Goal: Information Seeking & Learning: Learn about a topic

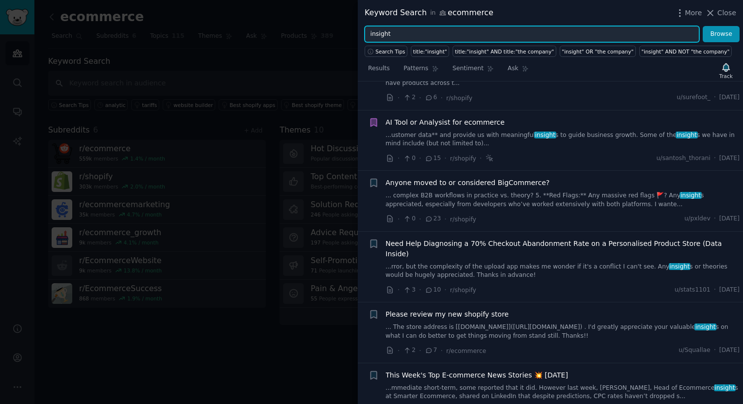
scroll to position [175, 0]
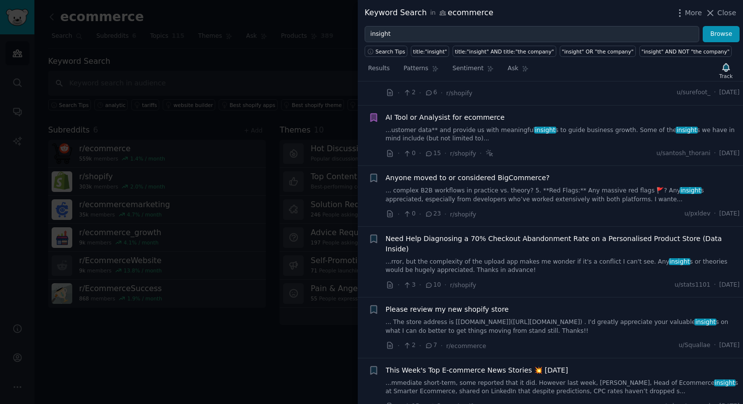
click at [552, 244] on span "Need Help Diagnosing a 70% Checkout Abandonment Rate on a Personalised Product …" at bounding box center [563, 244] width 354 height 21
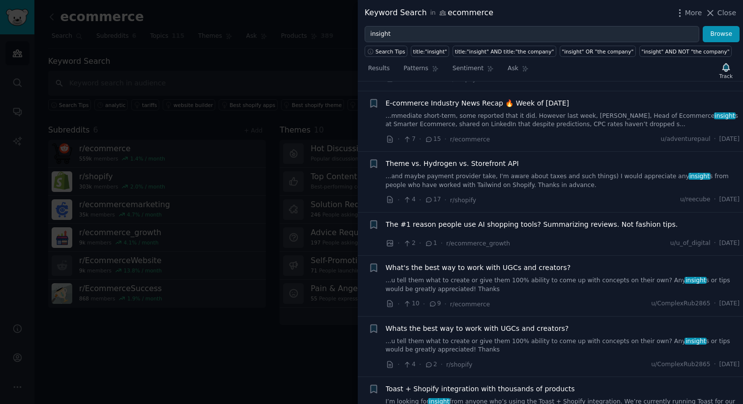
scroll to position [857, 0]
click at [554, 220] on div "The #1 reason people use AI shopping tools? Summarizing reviews. Not fashion ti…" at bounding box center [563, 226] width 354 height 14
click at [550, 219] on span "The #1 reason people use AI shopping tools? Summarizing reviews. Not fashion ti…" at bounding box center [532, 224] width 292 height 10
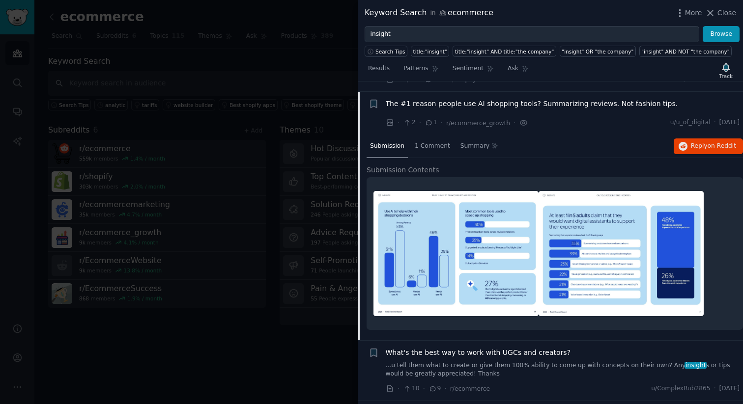
scroll to position [614, 0]
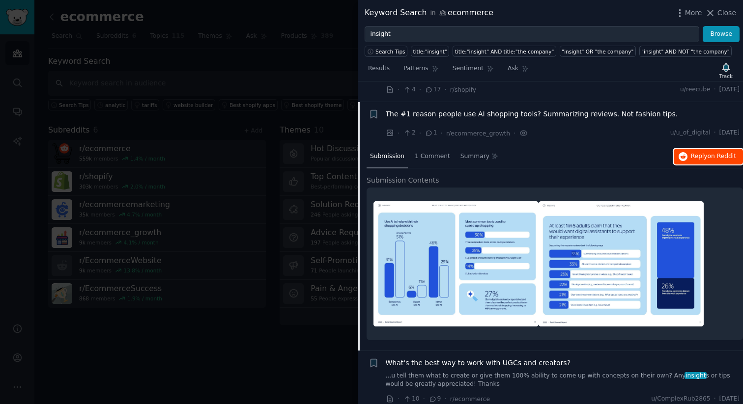
click at [699, 152] on span "Reply on Reddit" at bounding box center [713, 156] width 45 height 9
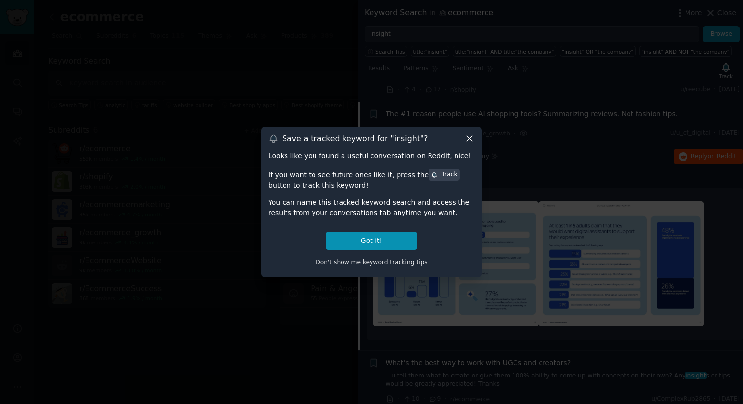
click at [468, 137] on icon at bounding box center [469, 138] width 5 height 5
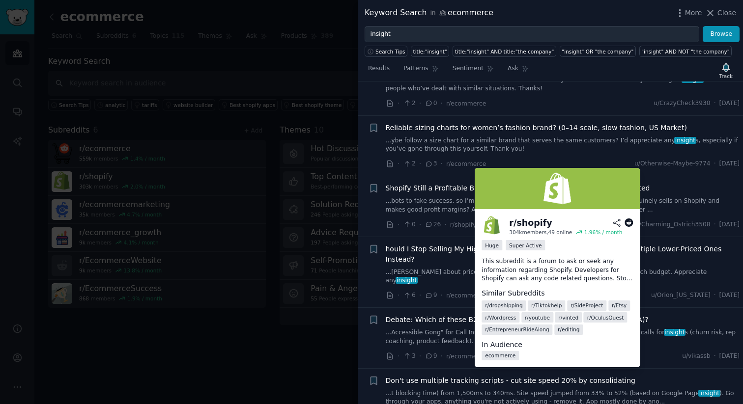
scroll to position [4323, 0]
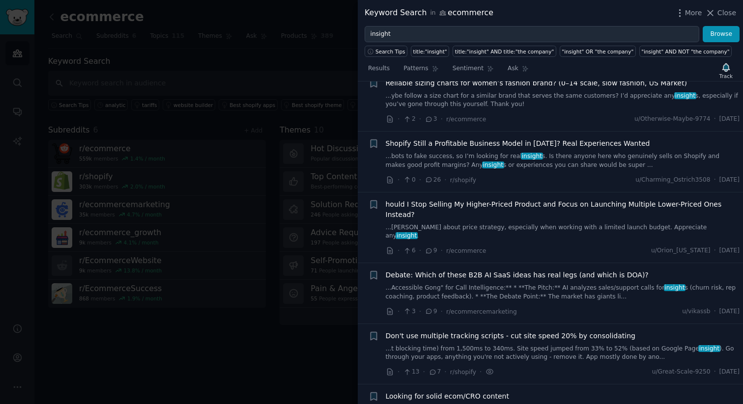
click at [492, 345] on link "...t blocking time) from 1,500ms to 340ms. Site speed jumped from 33% to 52% (b…" at bounding box center [563, 353] width 354 height 17
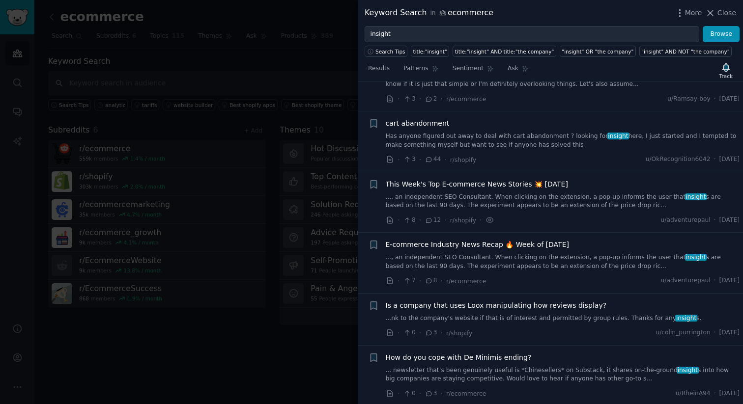
scroll to position [4993, 0]
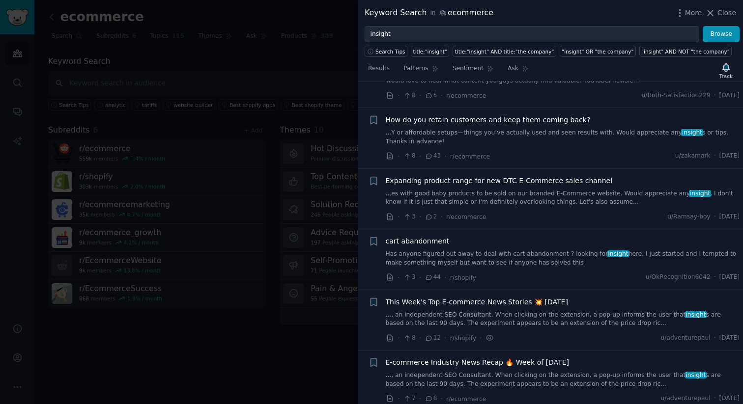
click at [497, 250] on link "Has anyone figured out away to deal with cart abandonment ? looking for insight…" at bounding box center [563, 258] width 354 height 17
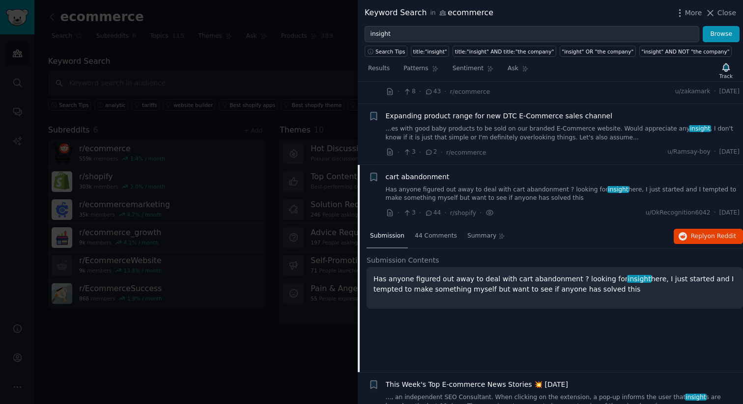
scroll to position [4591, 0]
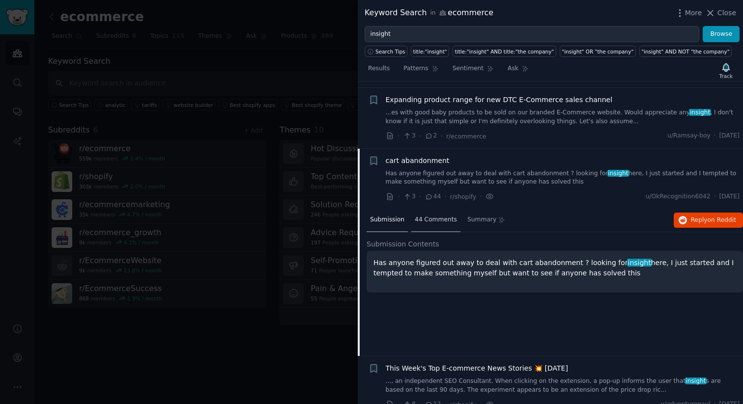
click at [435, 209] on div "44 Comments" at bounding box center [435, 221] width 49 height 24
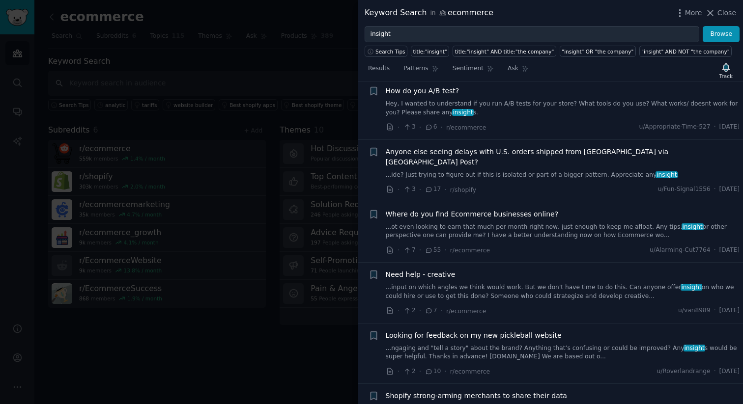
scroll to position [6273, 0]
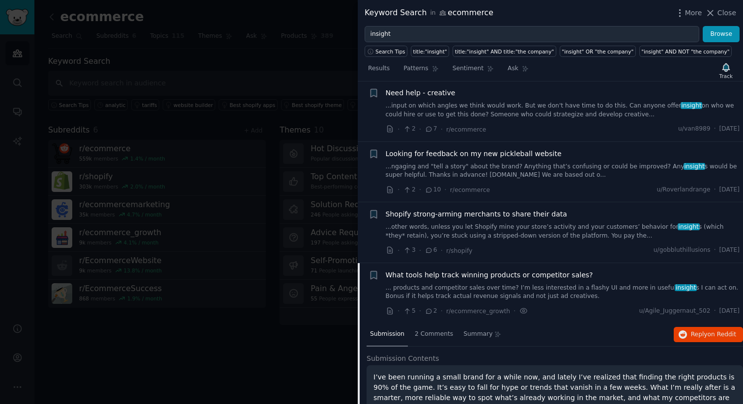
scroll to position [5869, 0]
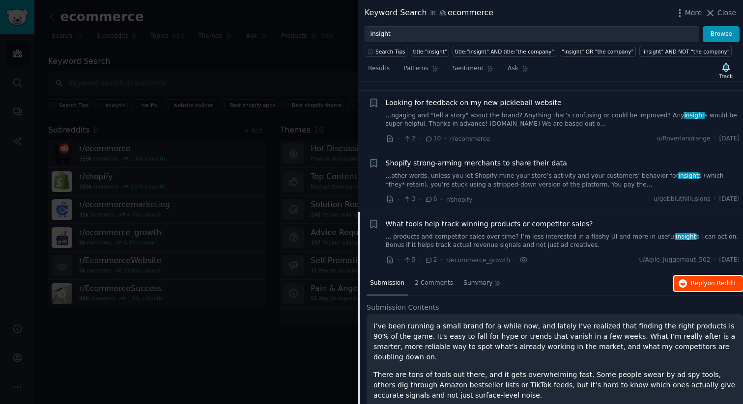
click at [682, 276] on button "Reply on Reddit" at bounding box center [708, 284] width 69 height 16
click at [596, 219] on div "What tools help track winning products or competitor sales?" at bounding box center [563, 224] width 354 height 10
click at [595, 219] on div "What tools help track winning products or competitor sales? ... products and co…" at bounding box center [563, 234] width 354 height 31
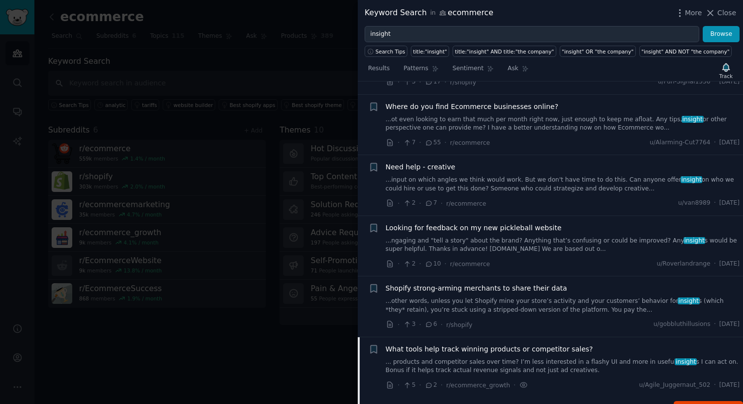
scroll to position [5692, 0]
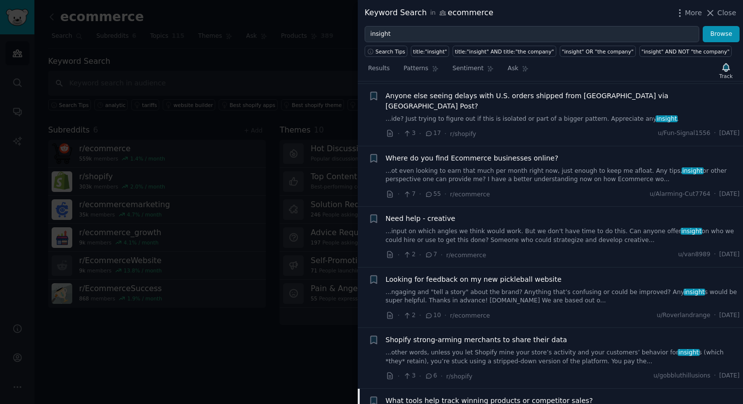
click at [533, 349] on link "...other words, unless you let Shopify mine your store’s activity and your cust…" at bounding box center [563, 357] width 354 height 17
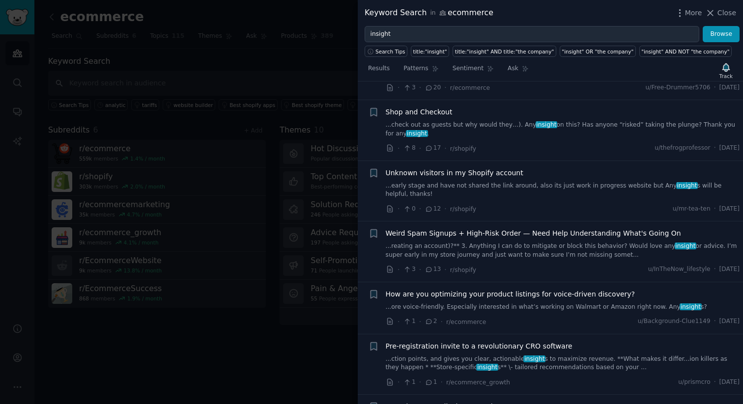
scroll to position [2616, 0]
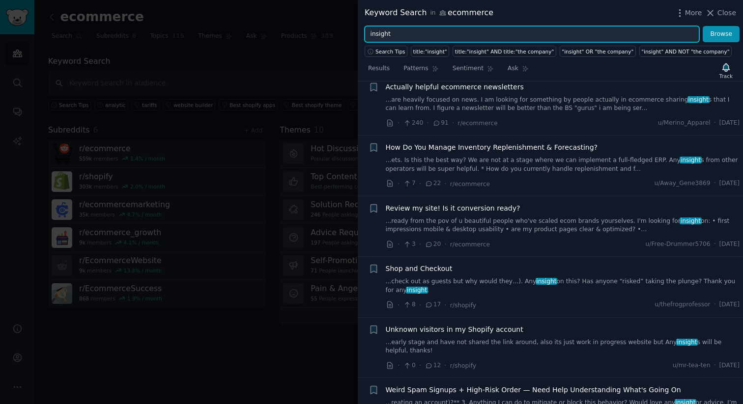
click at [470, 38] on input "insight" at bounding box center [532, 34] width 335 height 17
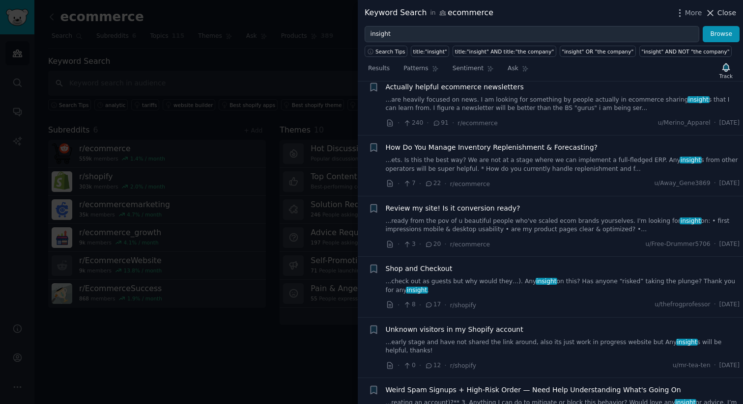
click at [728, 15] on span "Close" at bounding box center [726, 13] width 19 height 10
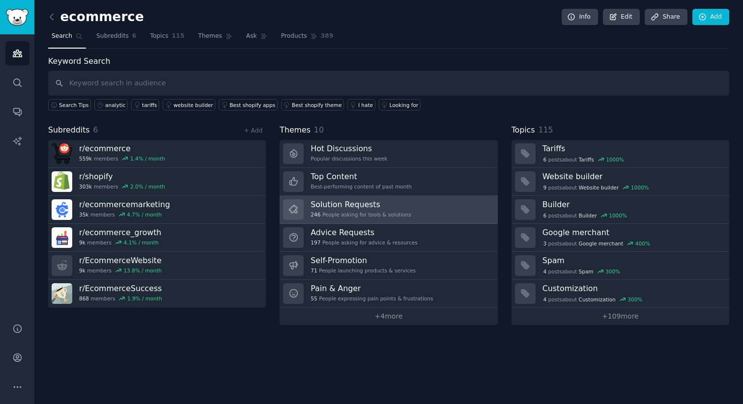
click at [411, 209] on link "Solution Requests 246 People asking for tools & solutions" at bounding box center [389, 210] width 218 height 28
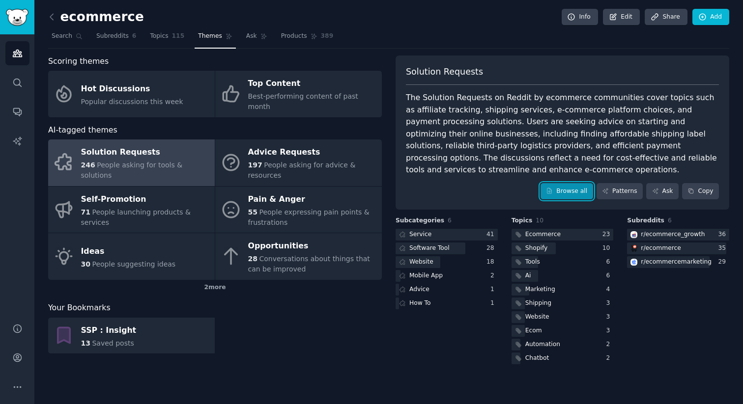
click at [575, 189] on link "Browse all" at bounding box center [566, 191] width 53 height 17
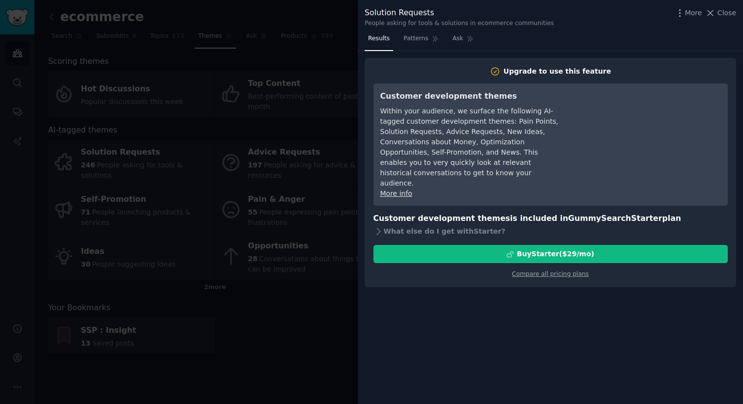
click at [312, 294] on div at bounding box center [371, 202] width 743 height 404
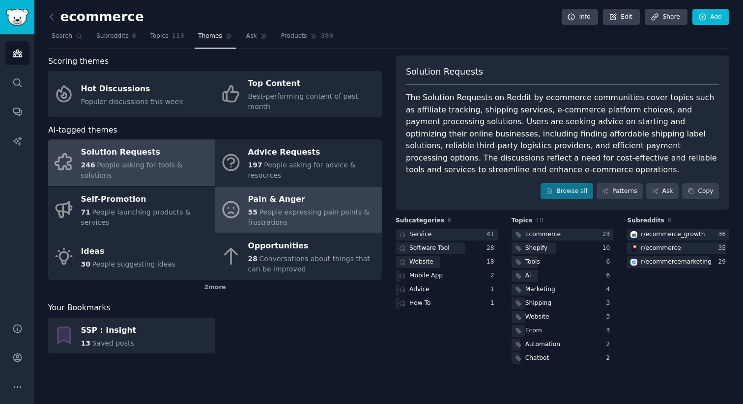
click at [302, 207] on div "55 People expressing pain points & frustrations" at bounding box center [312, 217] width 129 height 21
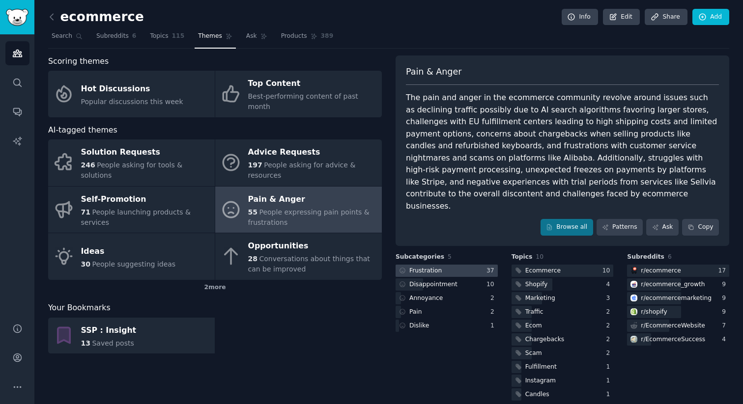
click at [432, 267] on div "Frustration" at bounding box center [425, 271] width 32 height 9
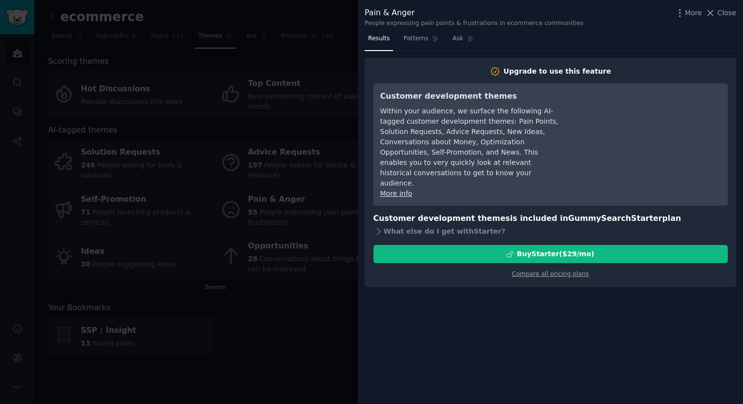
click at [340, 40] on div at bounding box center [371, 202] width 743 height 404
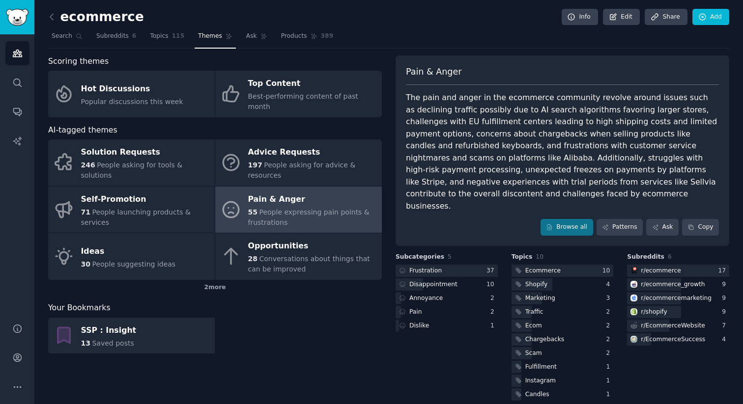
click at [314, 335] on div "SSP : Insight 13 Saved posts" at bounding box center [215, 336] width 334 height 36
click at [120, 37] on span "Subreddits" at bounding box center [112, 36] width 32 height 9
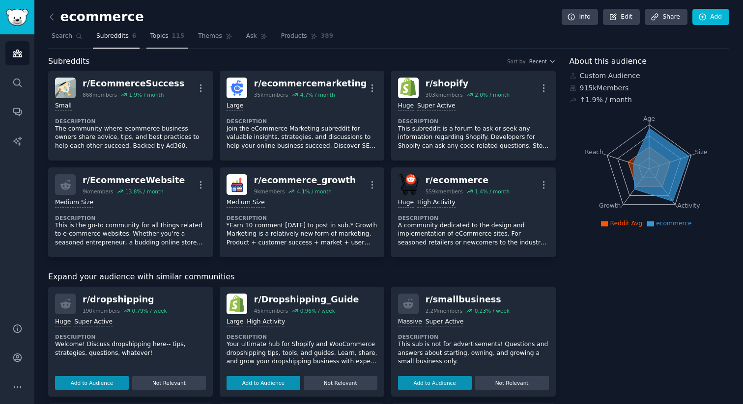
click at [159, 44] on link "Topics 115" at bounding box center [166, 38] width 41 height 20
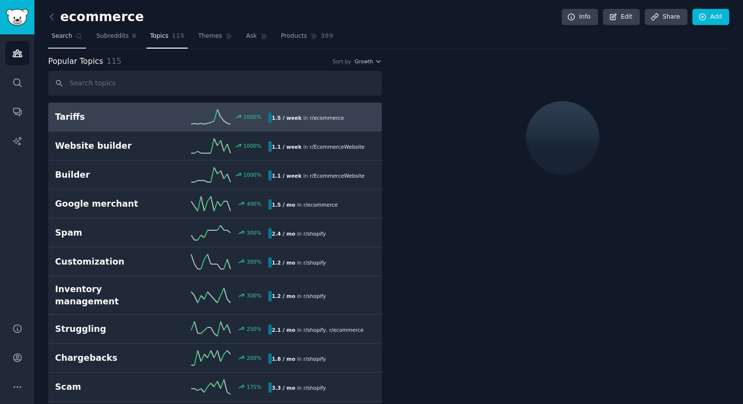
click at [62, 41] on link "Search" at bounding box center [67, 38] width 38 height 20
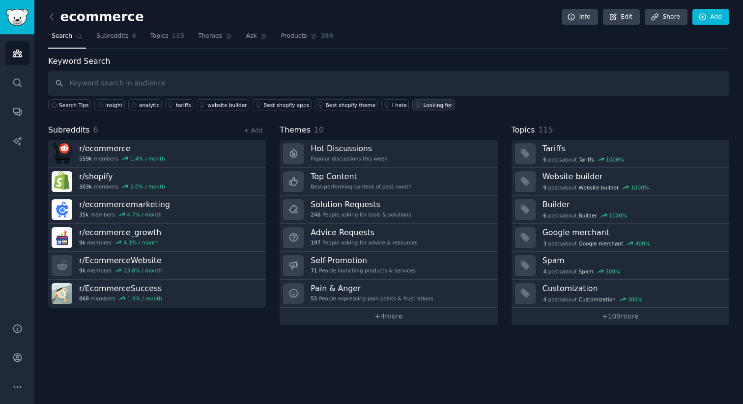
click at [440, 107] on div "Looking for" at bounding box center [437, 105] width 29 height 7
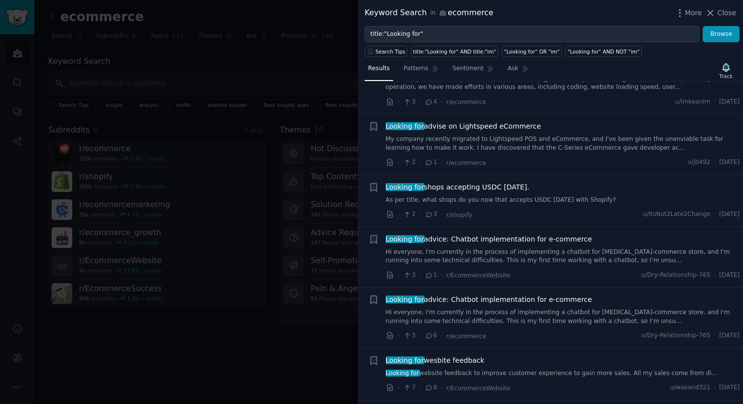
scroll to position [952, 0]
